Goal: Information Seeking & Learning: Find specific page/section

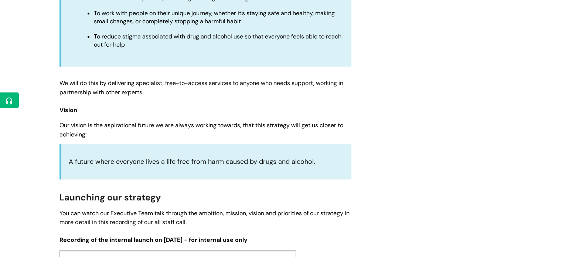
scroll to position [756, 0]
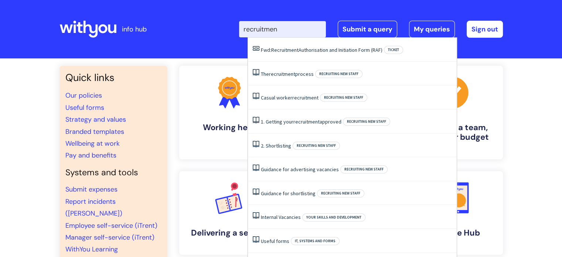
type input "recruitment"
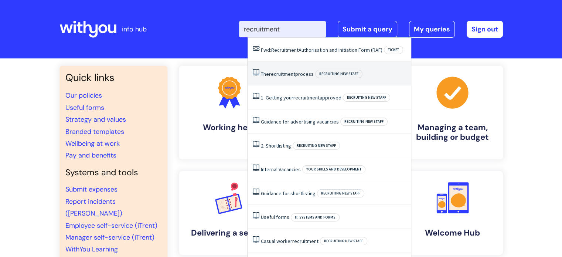
click at [299, 72] on link "The recruitment process" at bounding box center [287, 74] width 53 height 7
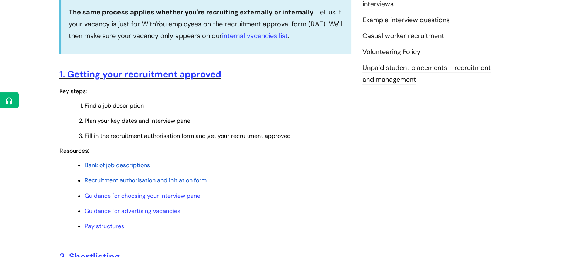
scroll to position [251, 0]
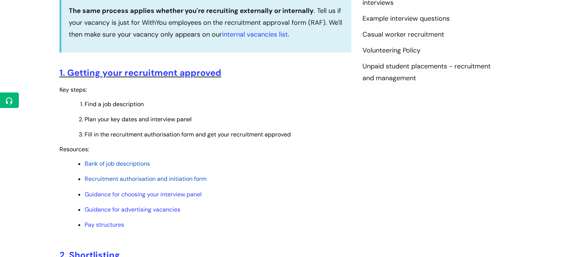
click at [129, 163] on span "Bank of job descriptions" at bounding box center [117, 164] width 65 height 8
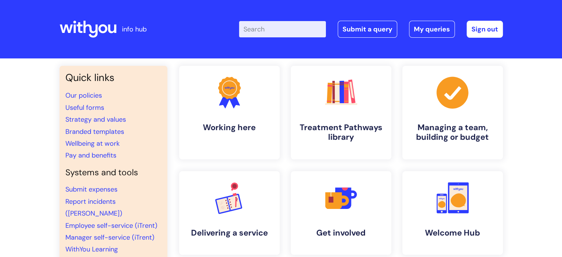
click at [260, 30] on input "Enter your search term here..." at bounding box center [282, 29] width 87 height 16
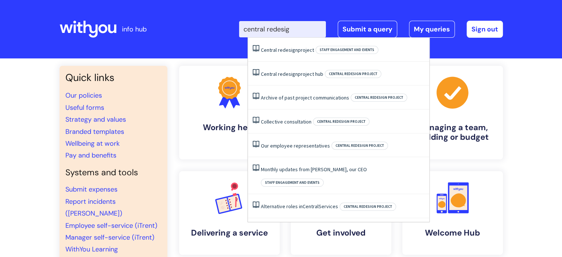
type input "central redesign"
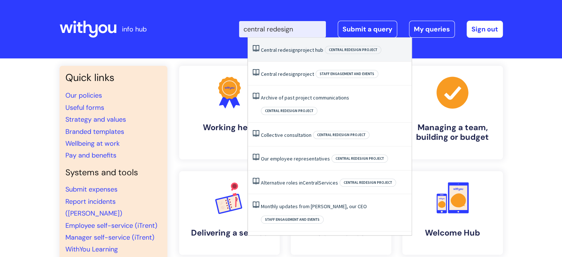
click at [294, 49] on span "redesign" at bounding box center [288, 50] width 20 height 7
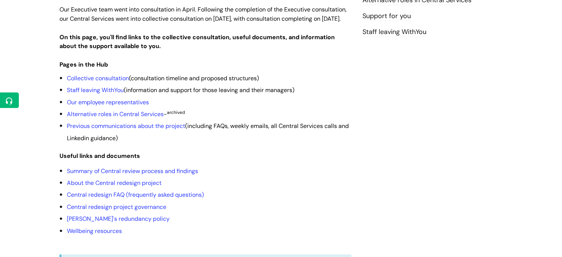
scroll to position [161, 0]
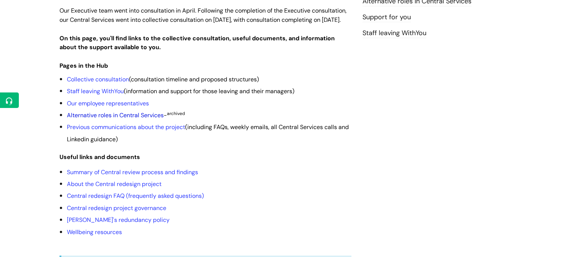
click at [136, 119] on link "Alternative roles in Central Services" at bounding box center [115, 115] width 97 height 8
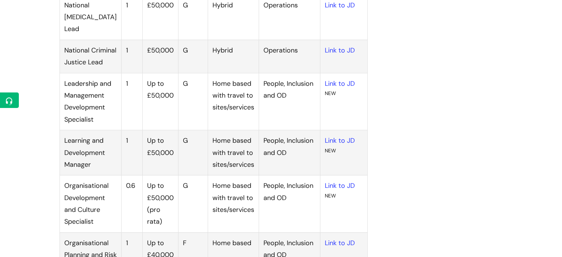
scroll to position [867, 0]
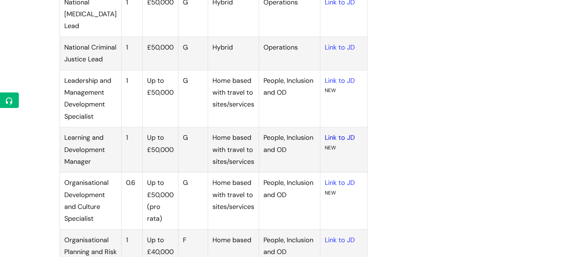
click at [333, 142] on link "Link to JD" at bounding box center [340, 137] width 30 height 9
